Goal: Information Seeking & Learning: Check status

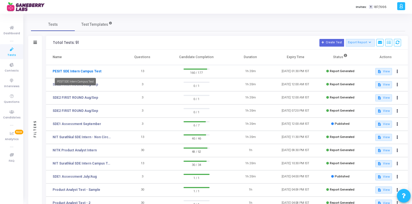
click at [85, 70] on link "PESIT SDE Intern Campus Test" at bounding box center [77, 71] width 49 height 5
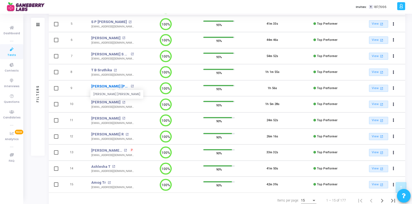
click at [111, 85] on link "[PERSON_NAME] [PERSON_NAME]" at bounding box center [110, 85] width 38 height 5
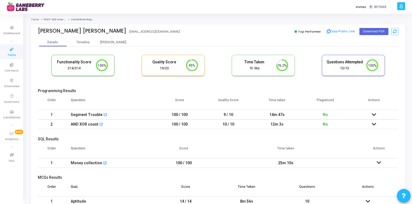
drag, startPoint x: 269, startPoint y: 114, endPoint x: 290, endPoint y: 128, distance: 25.1
click at [290, 128] on tbody "1 Segment Trouble open_in_new 100 / 100 9 / 10 14m 47s No No submissions found!…" at bounding box center [218, 119] width 360 height 19
click at [290, 128] on td "12m 3s" at bounding box center [276, 124] width 48 height 10
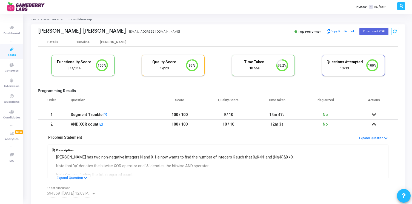
click at [374, 123] on icon at bounding box center [373, 124] width 4 height 4
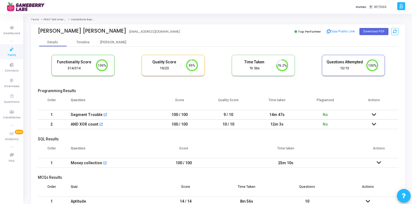
drag, startPoint x: 249, startPoint y: 67, endPoint x: 266, endPoint y: 67, distance: 17.0
click at [266, 67] on div "1h 56s" at bounding box center [254, 68] width 37 height 5
drag, startPoint x: 340, startPoint y: 68, endPoint x: 354, endPoint y: 68, distance: 14.2
click at [354, 68] on div "13/13" at bounding box center [344, 68] width 37 height 5
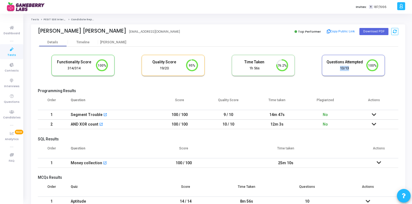
click at [354, 68] on div "13/13" at bounding box center [344, 68] width 37 height 5
click at [373, 113] on icon at bounding box center [373, 115] width 4 height 4
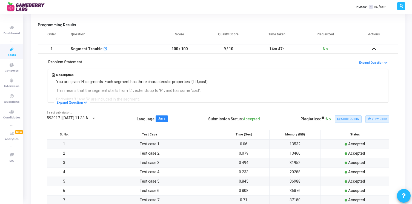
scroll to position [70, 0]
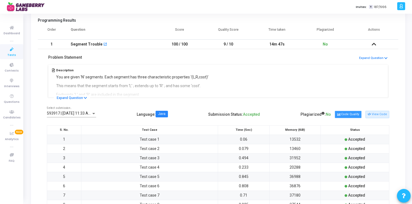
click at [353, 114] on button "Code Quality" at bounding box center [348, 114] width 27 height 7
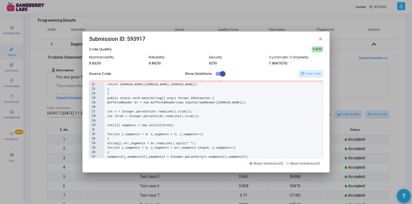
scroll to position [100, 0]
click at [158, 7] on div at bounding box center [206, 102] width 412 height 204
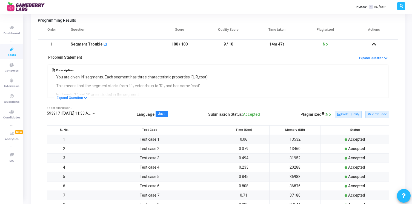
scroll to position [0, 0]
